Goal: Find specific page/section: Find specific page/section

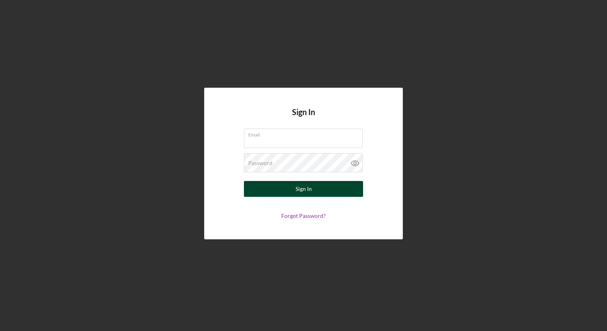
type input "[EMAIL_ADDRESS][DOMAIN_NAME]"
click at [292, 190] on button "Sign In" at bounding box center [303, 189] width 119 height 16
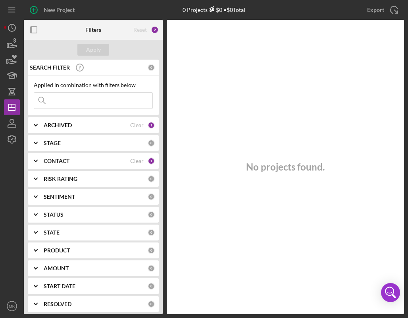
click at [82, 100] on input at bounding box center [93, 101] width 118 height 16
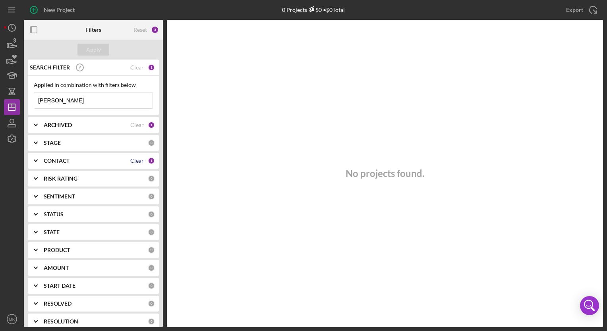
type input "[PERSON_NAME]"
click at [130, 158] on div "Clear" at bounding box center [137, 161] width 14 height 6
click at [101, 52] on button "Apply" at bounding box center [93, 50] width 32 height 12
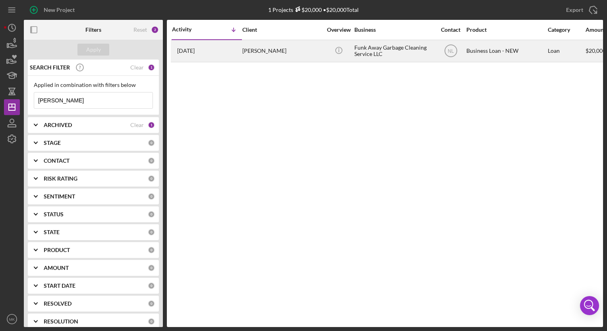
click at [264, 50] on div "[PERSON_NAME]" at bounding box center [281, 51] width 79 height 21
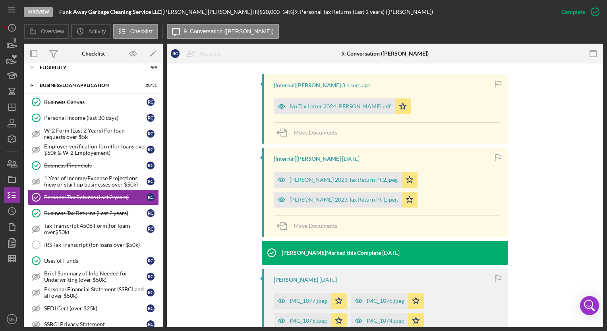
scroll to position [249, 0]
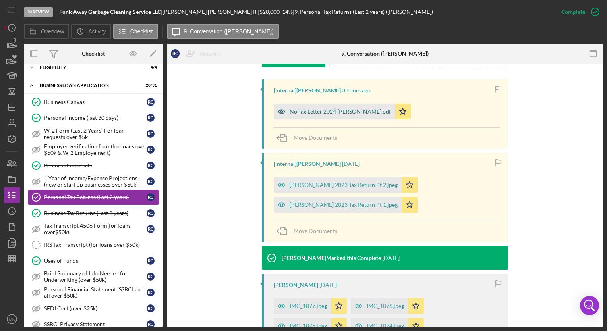
click at [371, 109] on div "No Tax Letter 2024 [PERSON_NAME].pdf" at bounding box center [340, 111] width 101 height 6
